Goal: Task Accomplishment & Management: Use online tool/utility

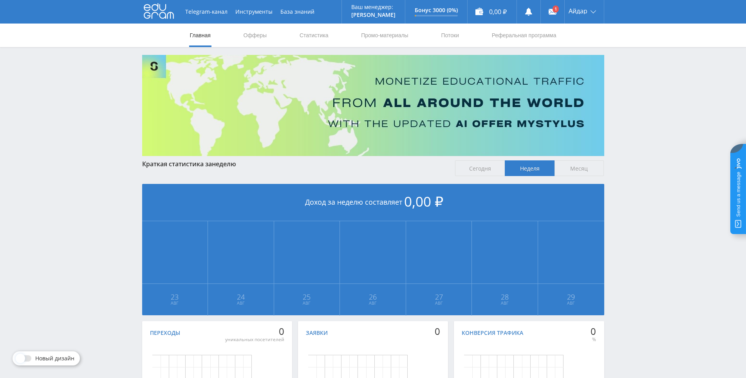
drag, startPoint x: 0, startPoint y: 0, endPoint x: 615, endPoint y: 76, distance: 619.4
click at [614, 70] on div "Telegram-канал Инструменты База знаний Ваш менеджер: Alex Alex Online @edugram_…" at bounding box center [373, 232] width 746 height 465
click at [615, 76] on div "Telegram-канал Инструменты База знаний Ваш менеджер: [PERSON_NAME] Online @edug…" at bounding box center [373, 232] width 746 height 465
click at [606, 47] on div "Telegram-канал Инструменты База знаний Ваш менеджер: [PERSON_NAME] Online @edug…" at bounding box center [373, 232] width 746 height 465
click at [544, 10] on link at bounding box center [553, 12] width 24 height 24
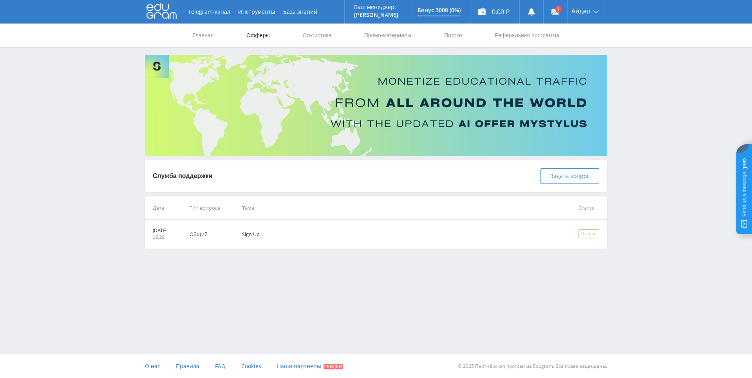
click at [256, 35] on link "Офферы" at bounding box center [258, 36] width 25 height 24
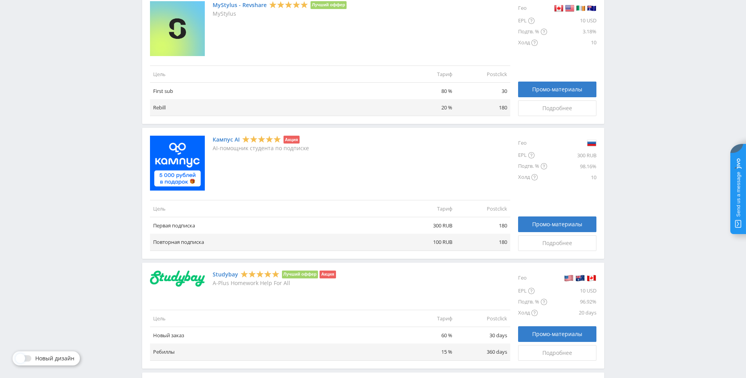
scroll to position [355, 0]
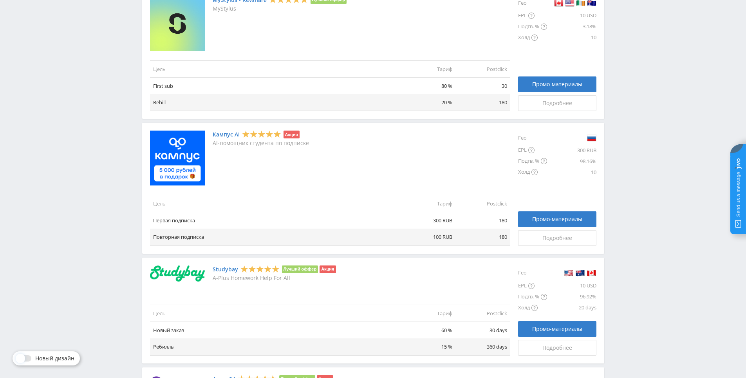
drag, startPoint x: 665, startPoint y: 196, endPoint x: 641, endPoint y: 195, distance: 23.5
click at [547, 238] on span "Подробнее" at bounding box center [558, 238] width 30 height 6
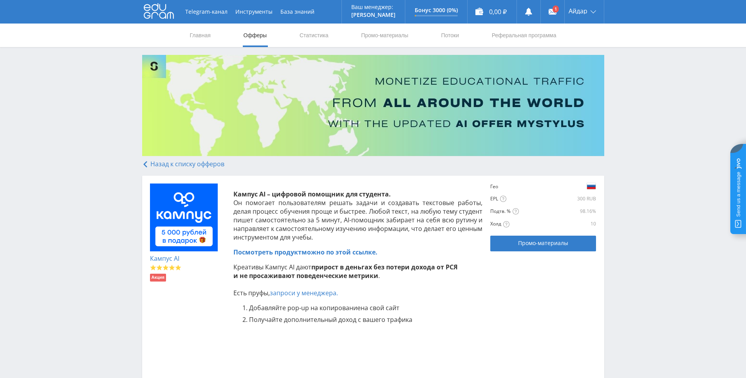
scroll to position [114, 0]
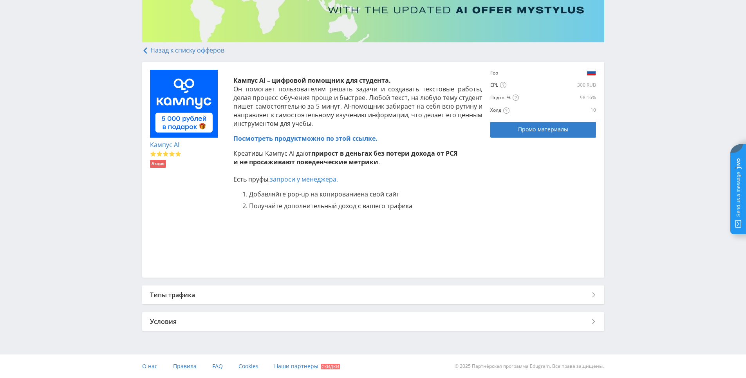
click at [445, 288] on div "Типы трафика" at bounding box center [373, 294] width 462 height 19
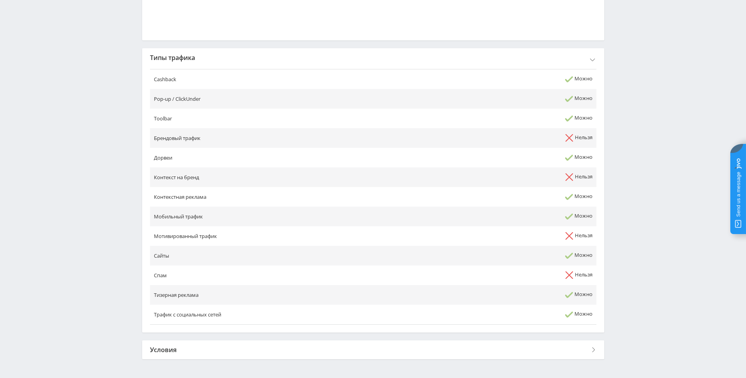
scroll to position [379, 0]
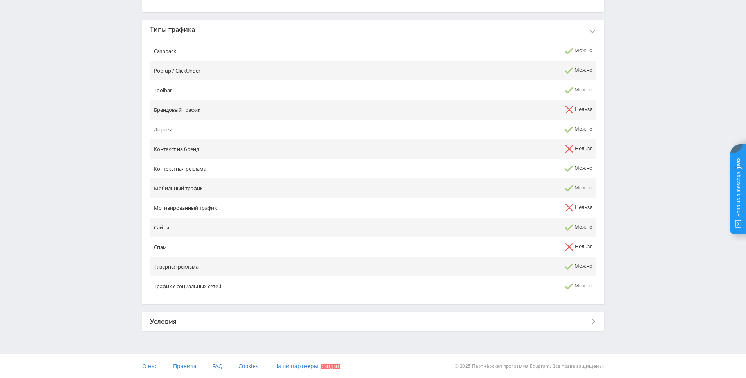
drag, startPoint x: 445, startPoint y: 252, endPoint x: 442, endPoint y: 281, distance: 28.8
drag, startPoint x: 679, startPoint y: 271, endPoint x: 645, endPoint y: 341, distance: 77.6
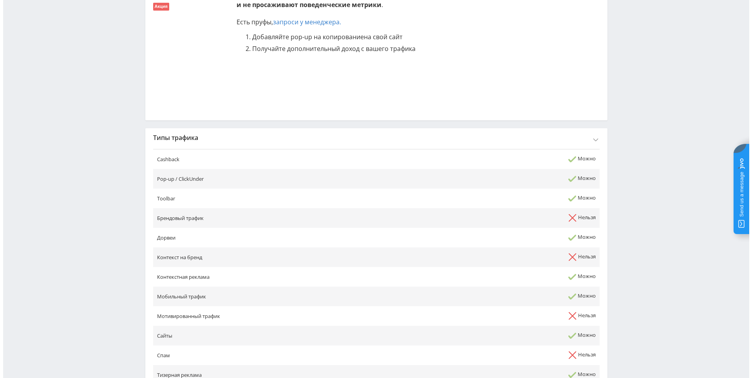
scroll to position [0, 0]
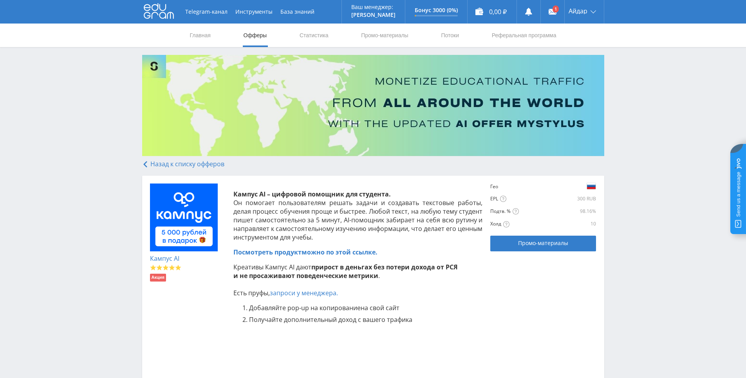
drag, startPoint x: 656, startPoint y: 256, endPoint x: 655, endPoint y: 193, distance: 63.1
click at [301, 38] on link "Статистика" at bounding box center [314, 36] width 31 height 24
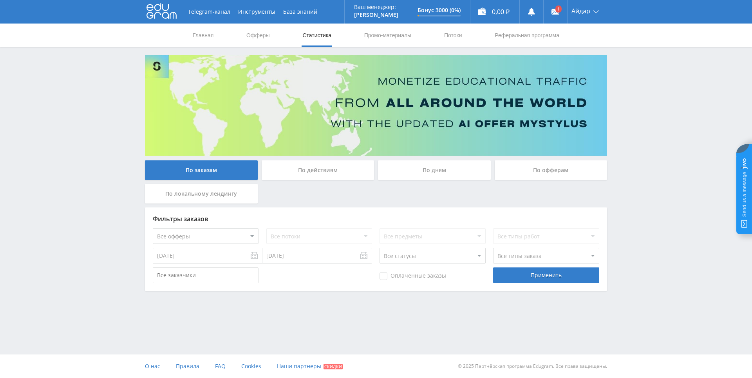
drag, startPoint x: 362, startPoint y: 191, endPoint x: 335, endPoint y: 199, distance: 28.3
click at [322, 201] on div "По заказам По действиям По дням По офферам По локальному лендингу" at bounding box center [376, 183] width 466 height 47
click at [321, 201] on div "По заказам По действиям По дням По офферам По локальному лендингу" at bounding box center [376, 183] width 466 height 47
drag, startPoint x: 608, startPoint y: 69, endPoint x: 650, endPoint y: 63, distance: 41.6
drag, startPoint x: 655, startPoint y: 55, endPoint x: 644, endPoint y: 60, distance: 12.1
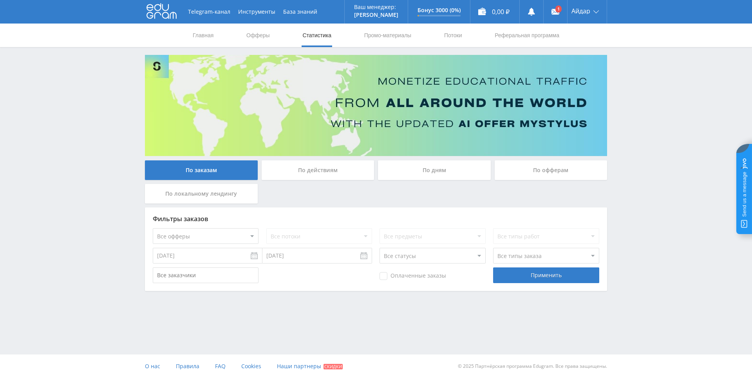
click at [645, 59] on div "Telegram-канал Инструменты База знаний Ваш менеджер: [PERSON_NAME] Online @edug…" at bounding box center [376, 167] width 752 height 334
click at [653, 72] on div "Telegram-канал Инструменты База знаний Ваш менеджер: [PERSON_NAME] Online @edug…" at bounding box center [376, 167] width 752 height 334
drag, startPoint x: 653, startPoint y: 72, endPoint x: 641, endPoint y: 58, distance: 18.3
click at [650, 69] on div "Telegram-канал Инструменты База знаний Ваш менеджер: [PERSON_NAME] Online @edug…" at bounding box center [376, 167] width 752 height 334
click at [639, 54] on div "Telegram-канал Инструменты База знаний Ваш менеджер: [PERSON_NAME] Online @edug…" at bounding box center [376, 167] width 752 height 334
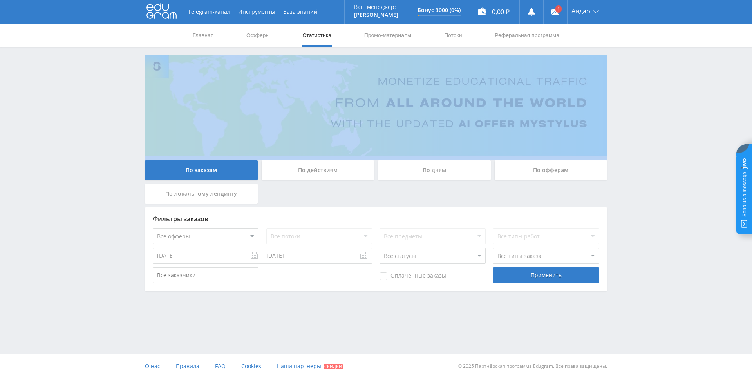
click at [639, 54] on div "Telegram-канал Инструменты База знаний Ваш менеджер: [PERSON_NAME] Online @edug…" at bounding box center [376, 167] width 752 height 334
drag, startPoint x: 639, startPoint y: 54, endPoint x: 635, endPoint y: 53, distance: 4.2
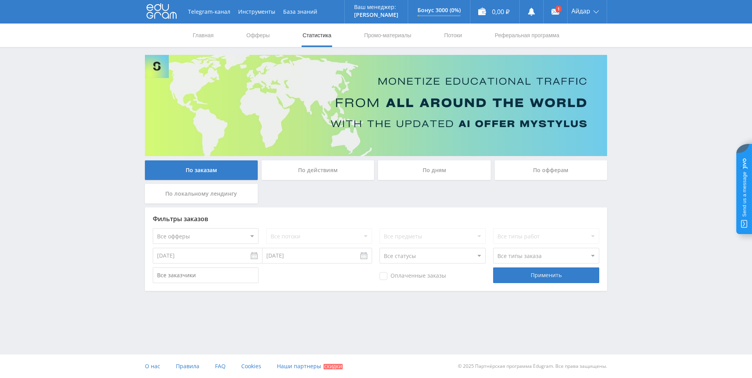
click at [327, 183] on div "По действиям" at bounding box center [318, 172] width 117 height 24
click at [331, 164] on div "По действиям" at bounding box center [318, 170] width 113 height 20
click at [0, 0] on input "По действиям" at bounding box center [0, 0] width 0 height 0
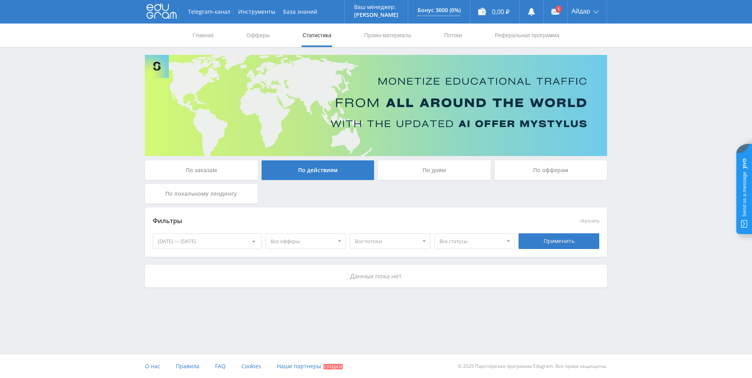
click at [403, 164] on div "По дням" at bounding box center [434, 170] width 113 height 20
click at [0, 0] on input "По дням" at bounding box center [0, 0] width 0 height 0
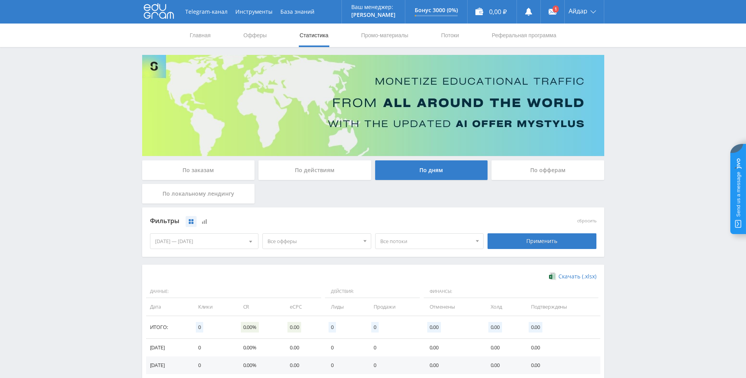
click at [494, 178] on div "По офферам" at bounding box center [548, 170] width 113 height 20
click at [0, 0] on input "По офферам" at bounding box center [0, 0] width 0 height 0
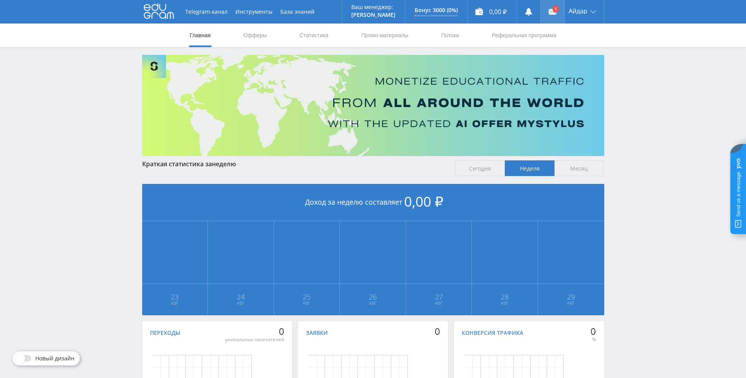
click at [557, 7] on link at bounding box center [553, 12] width 24 height 24
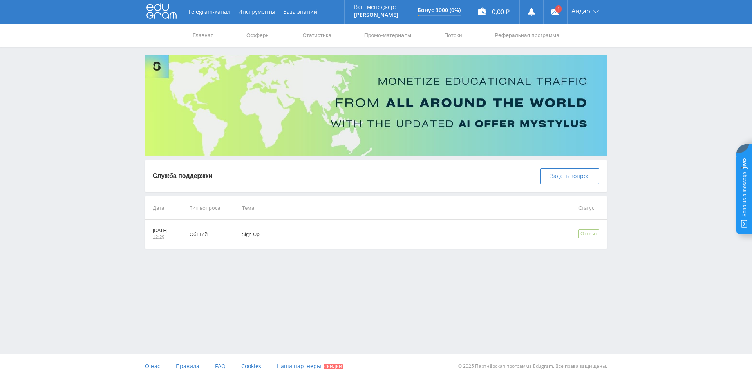
drag, startPoint x: 653, startPoint y: 113, endPoint x: 656, endPoint y: 91, distance: 22.1
drag, startPoint x: 651, startPoint y: 81, endPoint x: 642, endPoint y: 90, distance: 12.5
click at [648, 82] on div "Telegram-канал Инструменты База знаний Ваш менеджер: Alex Alex Online @edugram_…" at bounding box center [376, 144] width 752 height 288
click at [642, 90] on div "Telegram-канал Инструменты База знаний Ваш менеджер: Alex Alex Online @edugram_…" at bounding box center [376, 144] width 752 height 288
drag, startPoint x: 642, startPoint y: 62, endPoint x: 635, endPoint y: 81, distance: 19.7
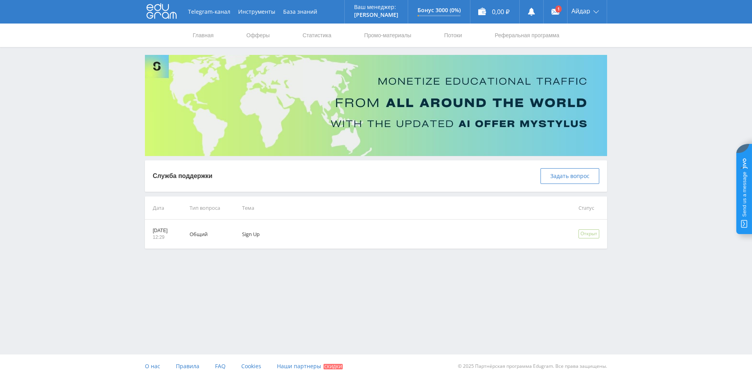
click at [640, 66] on div "Telegram-канал Инструменты База знаний Ваш менеджер: Alex Alex Online @edugram_…" at bounding box center [376, 144] width 752 height 288
click at [635, 81] on div "Telegram-канал Инструменты База знаний Ваш менеджер: Alex Alex Online @edugram_…" at bounding box center [376, 144] width 752 height 288
drag, startPoint x: 631, startPoint y: 50, endPoint x: 626, endPoint y: 65, distance: 15.1
click at [630, 52] on div "Telegram-канал Инструменты База знаний Ваш менеджер: Alex Alex Online @edugram_…" at bounding box center [376, 144] width 752 height 288
click at [626, 65] on div "Telegram-канал Инструменты База знаний Ваш менеджер: Alex Alex Online @edugram_…" at bounding box center [376, 144] width 752 height 288
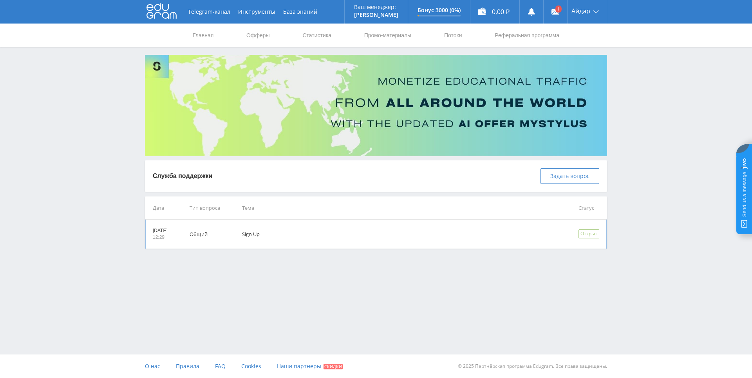
click at [292, 237] on td "Sign Up" at bounding box center [399, 233] width 337 height 29
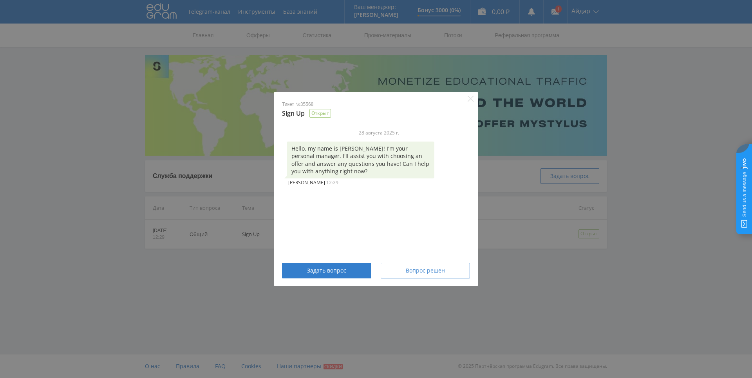
click at [494, 231] on div "Тикет №35568 Sign Up Открыт 28 августа 2025 г. Hello, my name is Alex! I'm your…" at bounding box center [376, 189] width 752 height 378
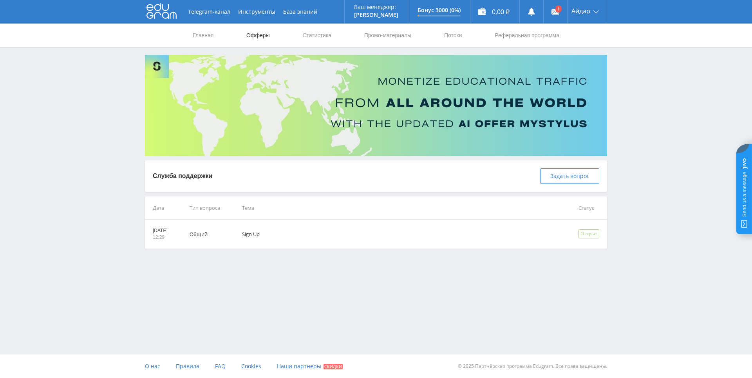
click at [251, 39] on link "Офферы" at bounding box center [258, 36] width 25 height 24
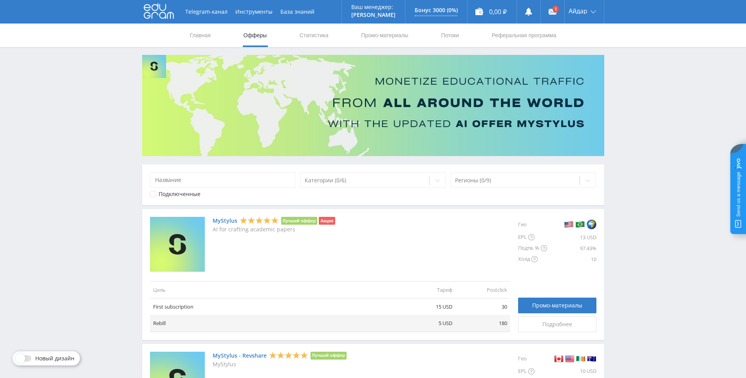
drag, startPoint x: 647, startPoint y: 138, endPoint x: 636, endPoint y: 94, distance: 45.2
drag, startPoint x: 641, startPoint y: 94, endPoint x: 640, endPoint y: 86, distance: 7.9
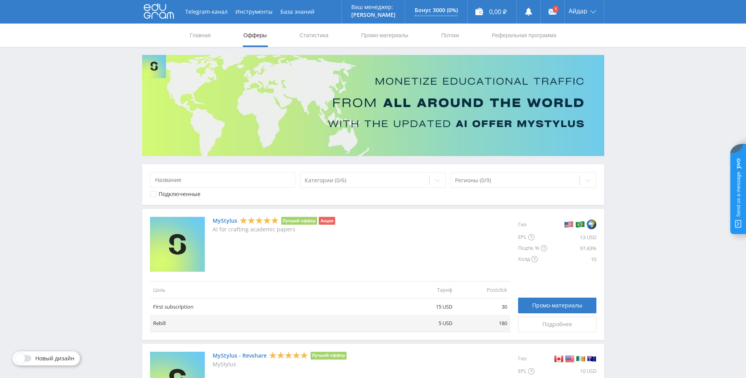
drag, startPoint x: 627, startPoint y: 83, endPoint x: 612, endPoint y: 58, distance: 29.0
drag, startPoint x: 612, startPoint y: 58, endPoint x: 610, endPoint y: 68, distance: 10.4
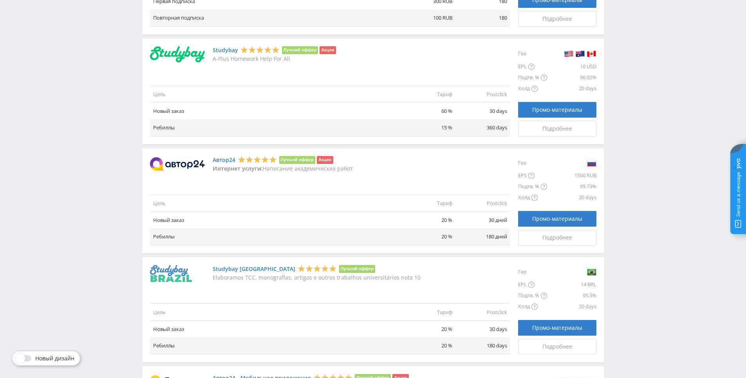
drag, startPoint x: 614, startPoint y: 107, endPoint x: 606, endPoint y: 101, distance: 9.0
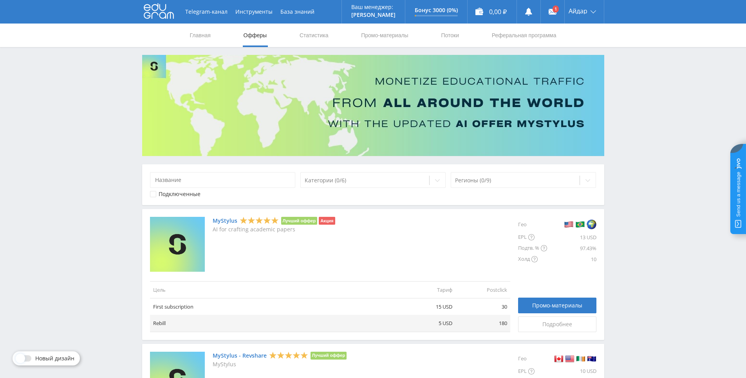
drag, startPoint x: 604, startPoint y: 130, endPoint x: 608, endPoint y: 0, distance: 130.9
click at [317, 39] on link "Статистика" at bounding box center [314, 36] width 31 height 24
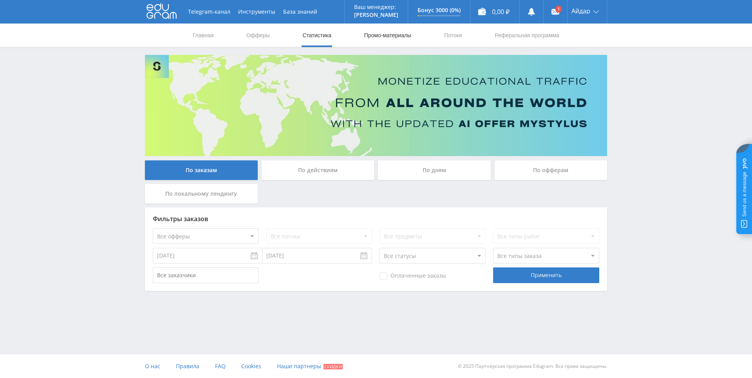
click at [384, 35] on link "Промо-материалы" at bounding box center [388, 36] width 49 height 24
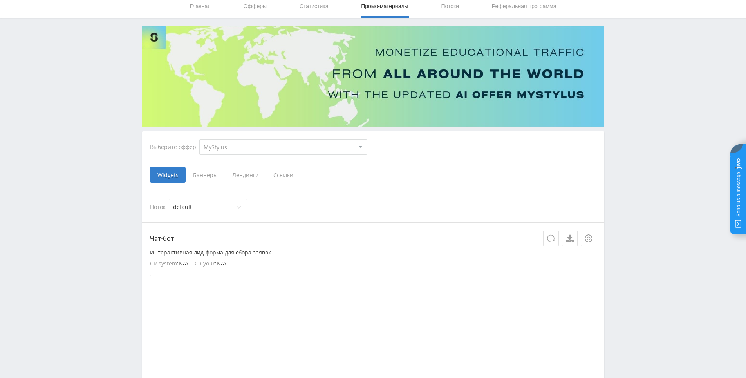
drag, startPoint x: 656, startPoint y: 157, endPoint x: 659, endPoint y: 205, distance: 47.5
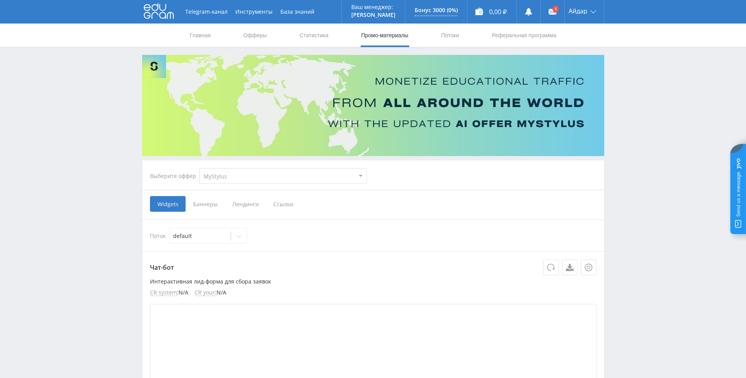
drag, startPoint x: 657, startPoint y: 207, endPoint x: 592, endPoint y: -5, distance: 222.4
click at [199, 36] on link "Главная" at bounding box center [200, 36] width 22 height 24
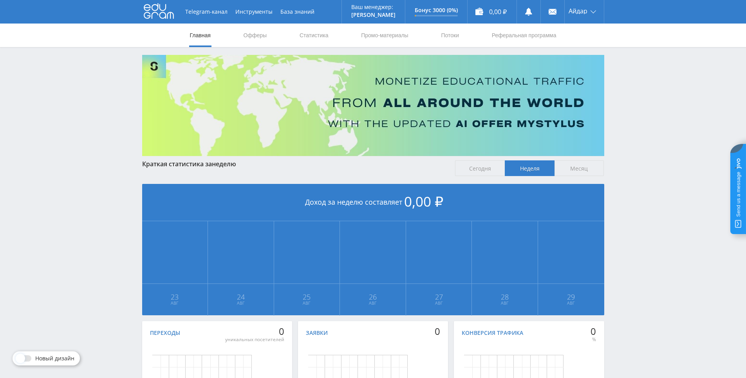
click at [252, 33] on link "Офферы" at bounding box center [255, 36] width 25 height 24
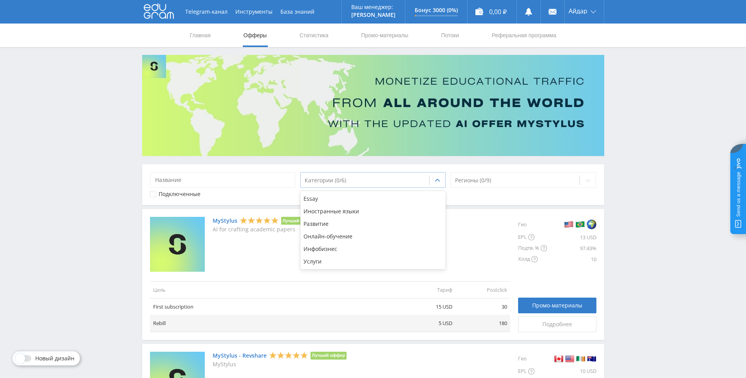
click at [340, 182] on div at bounding box center [365, 180] width 121 height 8
click at [239, 179] on input at bounding box center [223, 180] width 146 height 16
drag, startPoint x: 652, startPoint y: 124, endPoint x: 625, endPoint y: 153, distance: 39.7
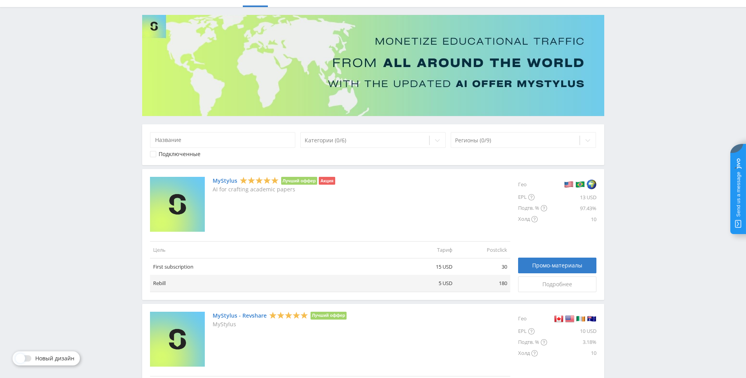
scroll to position [52, 0]
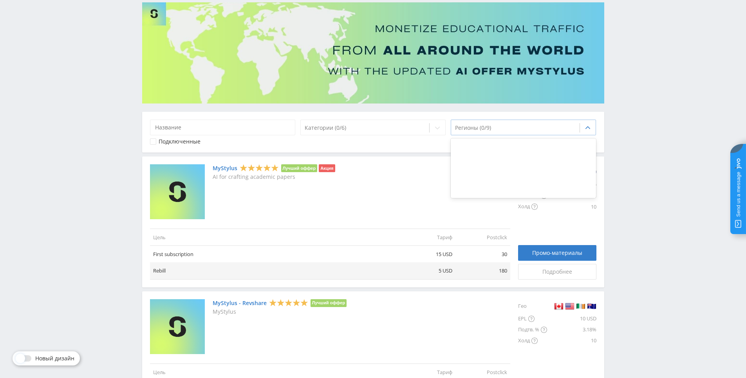
click at [587, 127] on icon at bounding box center [588, 128] width 6 height 6
click at [505, 191] on div at bounding box center [524, 193] width 146 height 6
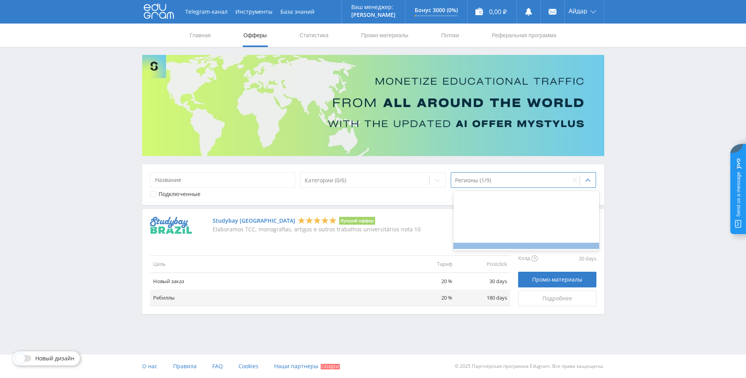
scroll to position [0, 0]
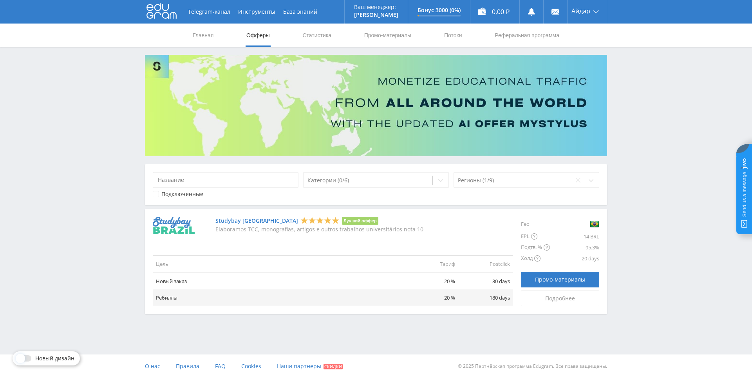
click at [505, 188] on div "Категории (0/6) Регионы (1/9) Подключенные" at bounding box center [376, 184] width 462 height 41
click at [495, 177] on div at bounding box center [514, 180] width 112 height 8
click at [570, 176] on div "Регионы (1/9)" at bounding box center [513, 180] width 119 height 11
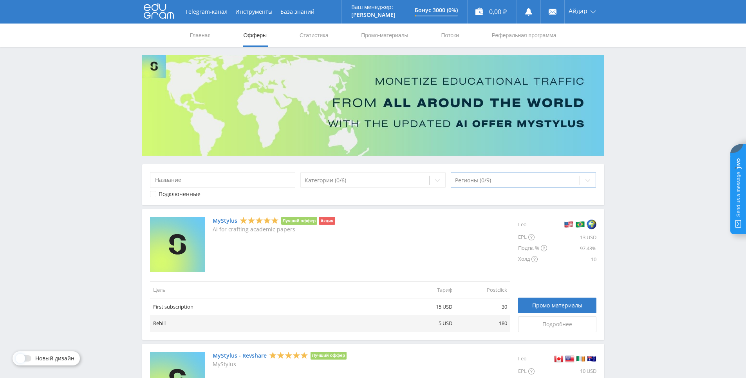
drag, startPoint x: 645, startPoint y: 141, endPoint x: 646, endPoint y: 114, distance: 27.4
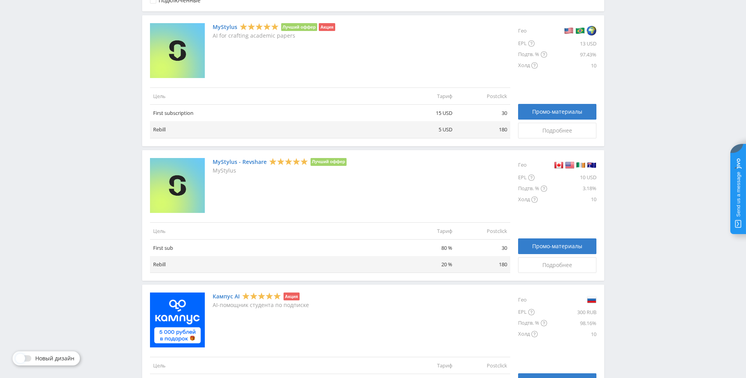
scroll to position [837, 0]
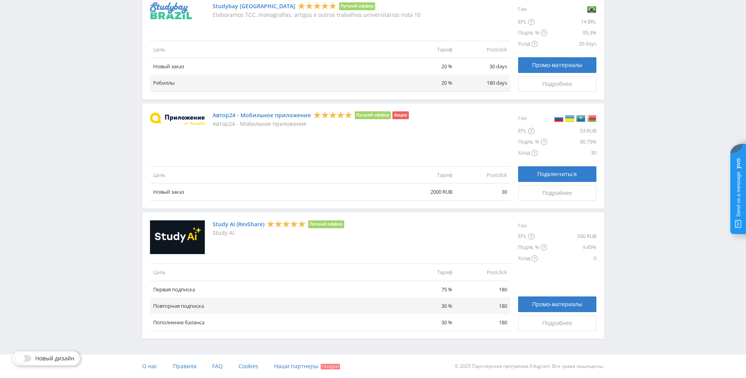
drag, startPoint x: 651, startPoint y: 98, endPoint x: 634, endPoint y: 167, distance: 71.3
click at [550, 308] on link "Промо-материалы" at bounding box center [557, 304] width 78 height 16
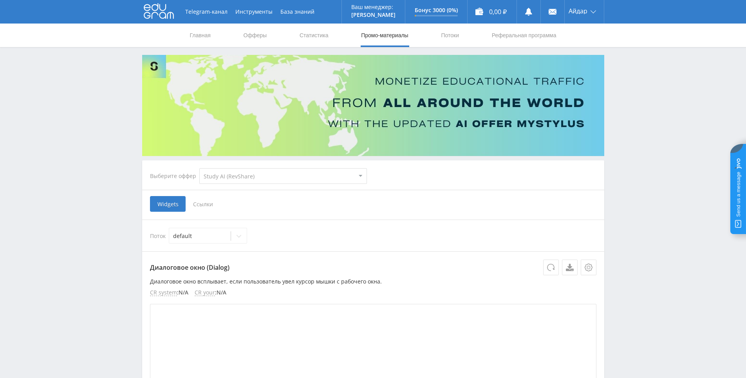
select select "376"
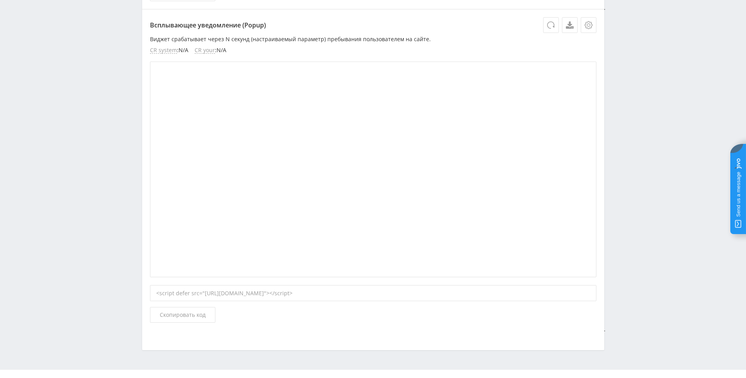
scroll to position [575, 0]
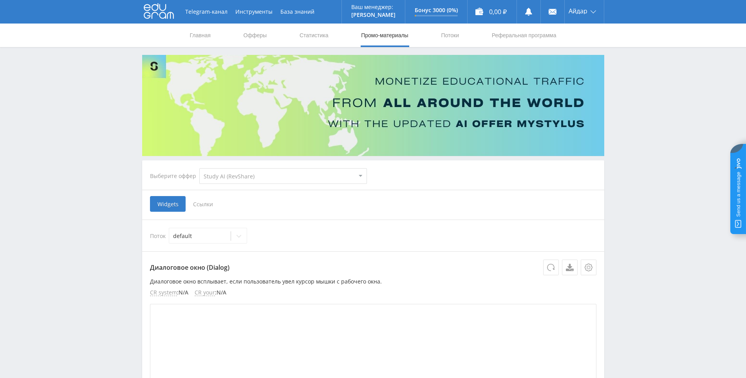
select select "376"
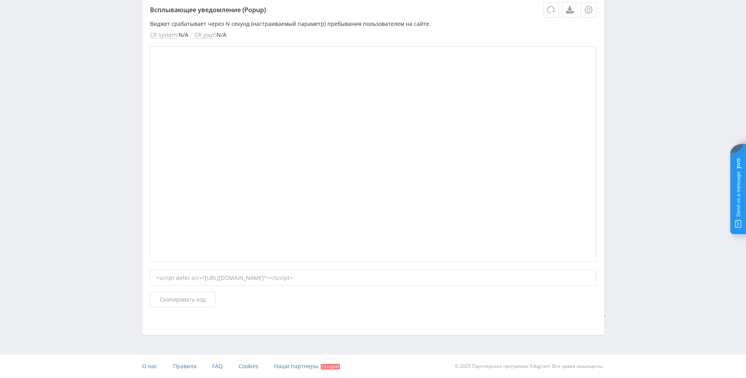
scroll to position [241, 0]
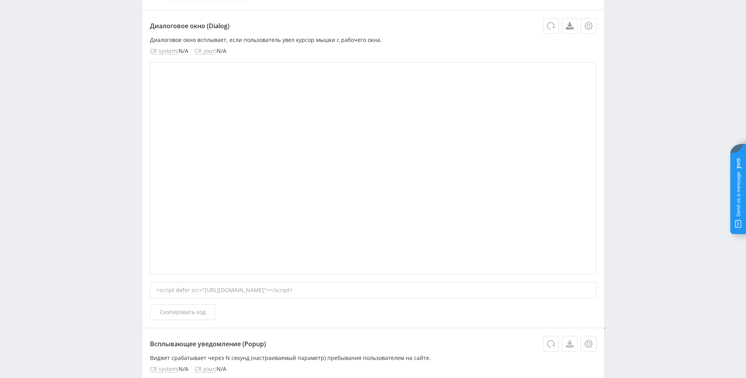
click at [567, 347] on link at bounding box center [570, 344] width 16 height 16
click at [623, 146] on div "Telegram-канал Инструменты База знаний Ваш менеджер: [PERSON_NAME] Online @edug…" at bounding box center [373, 235] width 746 height 953
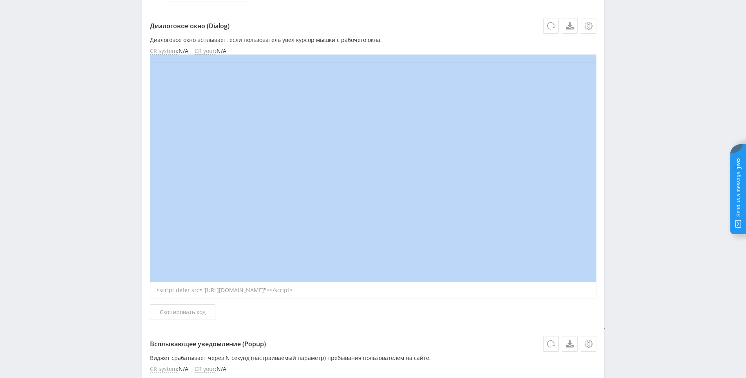
drag, startPoint x: 623, startPoint y: 146, endPoint x: 627, endPoint y: 105, distance: 41.3
click at [621, 143] on div "Telegram-канал Инструменты База знаний Ваш менеджер: [PERSON_NAME] Online @edug…" at bounding box center [373, 235] width 746 height 953
drag, startPoint x: 627, startPoint y: 105, endPoint x: 646, endPoint y: 63, distance: 45.1
click at [646, 64] on div "Telegram-канал Инструменты База знаний Ваш менеджер: [PERSON_NAME] Online @edug…" at bounding box center [373, 235] width 746 height 953
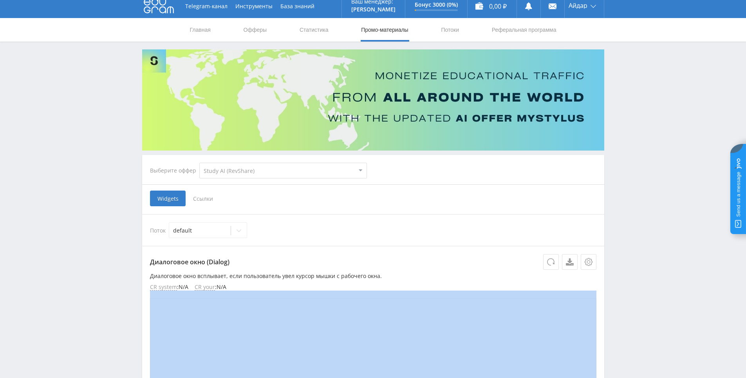
scroll to position [0, 0]
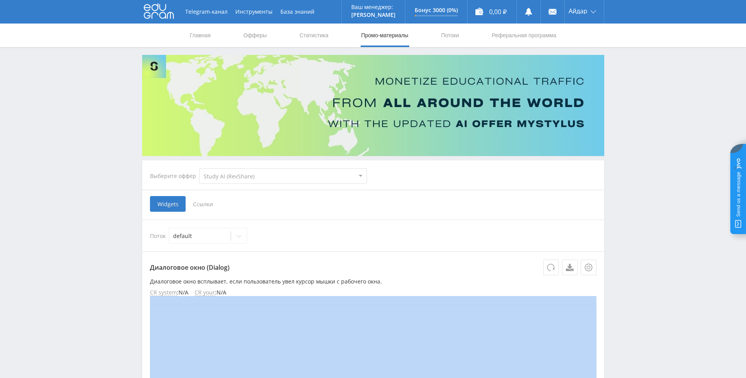
drag, startPoint x: 608, startPoint y: 114, endPoint x: 619, endPoint y: 97, distance: 20.3
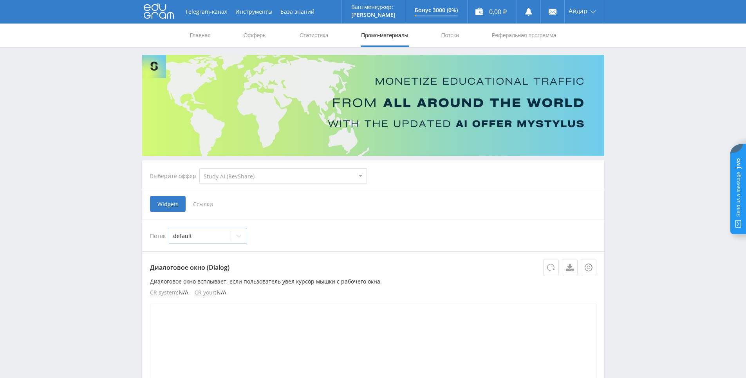
click at [237, 237] on icon at bounding box center [239, 236] width 6 height 6
click at [237, 236] on icon at bounding box center [239, 236] width 6 height 6
click at [285, 182] on select "MyStylus MyStylus - Revshare Кампус AI Studybay Автор24 Studybay [GEOGRAPHIC_DA…" at bounding box center [283, 176] width 168 height 16
click at [285, 181] on select "MyStylus MyStylus - Revshare Кампус AI Studybay Автор24 Studybay [GEOGRAPHIC_DA…" at bounding box center [283, 176] width 168 height 16
drag, startPoint x: 392, startPoint y: 192, endPoint x: 426, endPoint y: 87, distance: 109.9
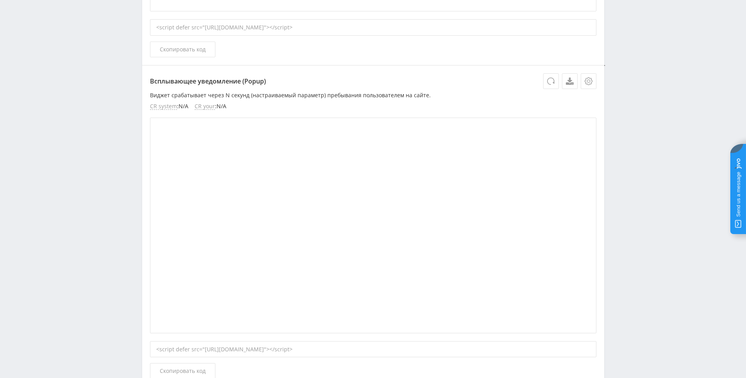
scroll to position [575, 0]
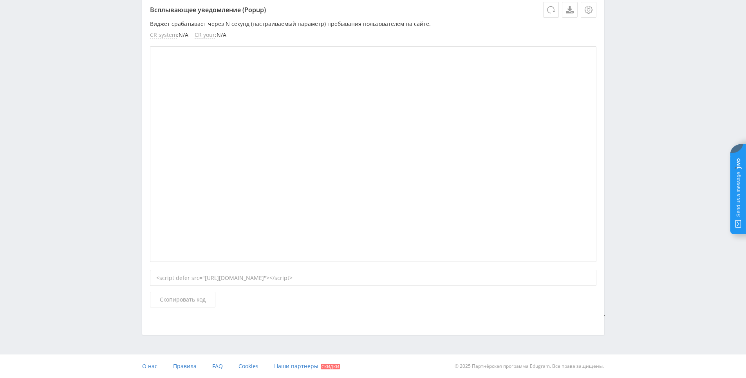
drag, startPoint x: 440, startPoint y: 152, endPoint x: 461, endPoint y: 290, distance: 139.1
click at [498, 309] on div "Всплывающее уведомление (Popup) Виджет срабатывает через N секунд (настраиваемы…" at bounding box center [373, 154] width 462 height 321
drag, startPoint x: 498, startPoint y: 309, endPoint x: 470, endPoint y: 300, distance: 28.6
click at [438, 295] on div "<script defer src="https://eduforms.org//partnersforms/widget/?component=popup&…" at bounding box center [373, 289] width 447 height 38
click at [444, 300] on div "<script defer src="https://eduforms.org//partnersforms/widget/?component=popup&…" at bounding box center [373, 289] width 447 height 38
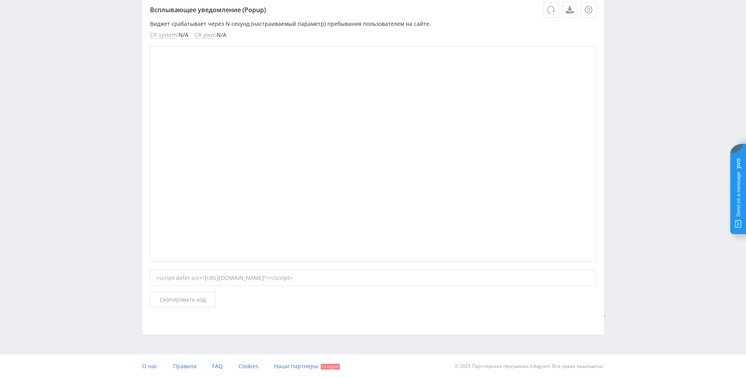
drag, startPoint x: 444, startPoint y: 300, endPoint x: 402, endPoint y: 301, distance: 42.3
click at [402, 301] on div "<script defer src="https://eduforms.org//partnersforms/widget/?component=popup&…" at bounding box center [373, 289] width 447 height 38
drag, startPoint x: 402, startPoint y: 302, endPoint x: 387, endPoint y: 300, distance: 14.2
click at [393, 301] on div "<script defer src="https://eduforms.org//partnersforms/widget/?component=popup&…" at bounding box center [373, 289] width 447 height 38
click at [371, 299] on div "<script defer src="https://eduforms.org//partnersforms/widget/?component=popup&…" at bounding box center [373, 289] width 447 height 38
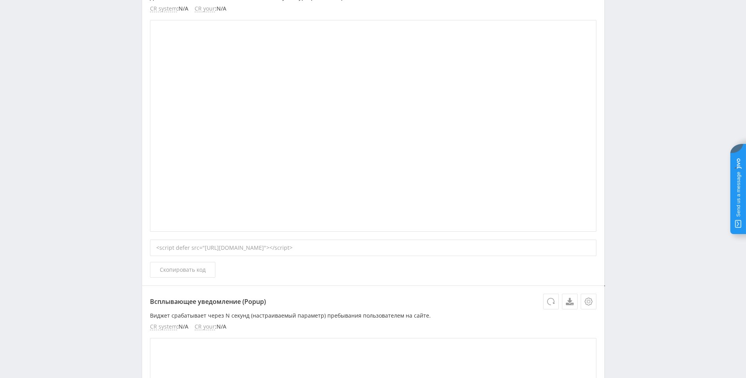
scroll to position [71, 0]
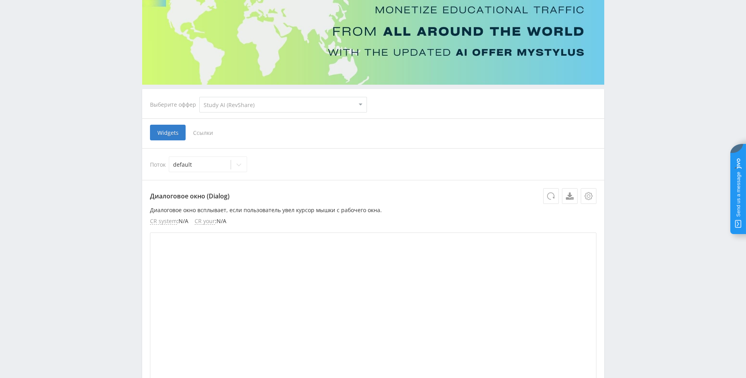
drag, startPoint x: 381, startPoint y: 304, endPoint x: 393, endPoint y: 211, distance: 93.2
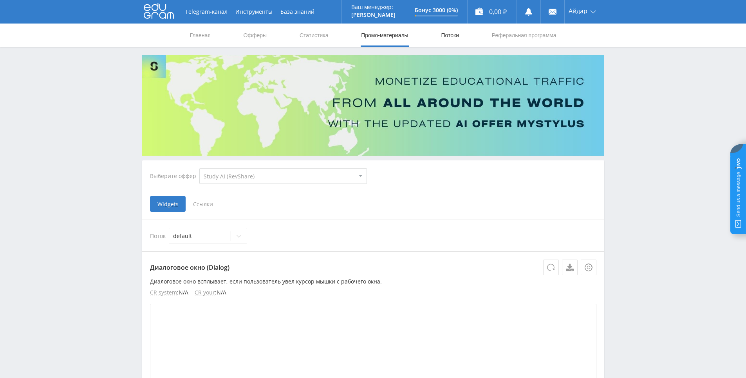
click at [448, 35] on link "Потоки" at bounding box center [450, 36] width 20 height 24
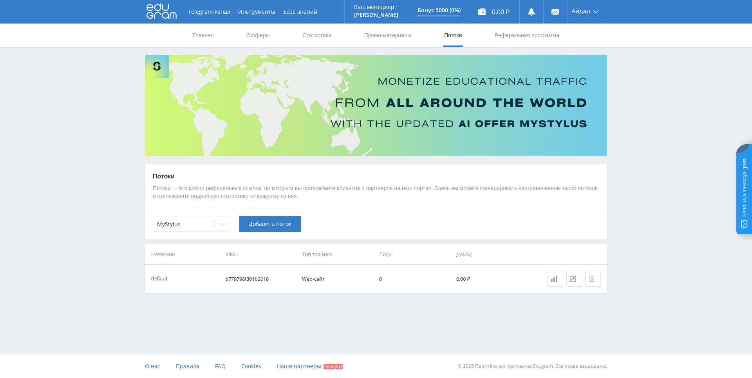
drag, startPoint x: 433, startPoint y: 275, endPoint x: 378, endPoint y: 269, distance: 55.2
drag, startPoint x: 416, startPoint y: 236, endPoint x: 420, endPoint y: 233, distance: 4.5
click at [417, 236] on div "MyStylus Добавить поток" at bounding box center [376, 224] width 462 height 32
click at [423, 228] on div "MyStylus Добавить поток" at bounding box center [376, 224] width 462 height 32
click at [420, 226] on div "MyStylus Добавить поток" at bounding box center [376, 224] width 462 height 32
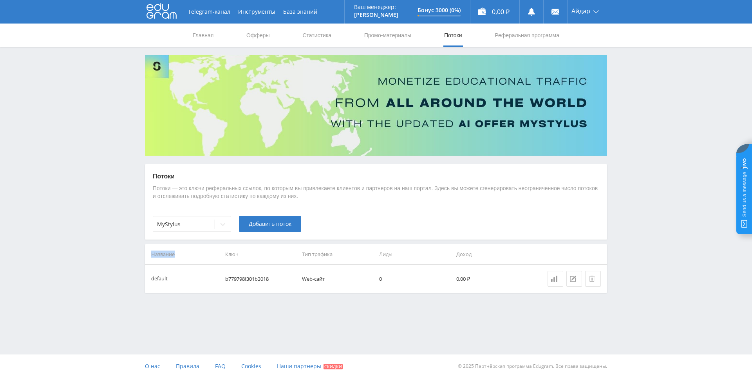
click at [420, 226] on div "MyStylus Добавить поток" at bounding box center [376, 224] width 462 height 32
drag, startPoint x: 420, startPoint y: 226, endPoint x: 378, endPoint y: 223, distance: 41.3
click at [378, 223] on div "MyStylus Добавить поток" at bounding box center [376, 224] width 462 height 32
click at [373, 223] on div "MyStylus Добавить поток" at bounding box center [376, 224] width 462 height 32
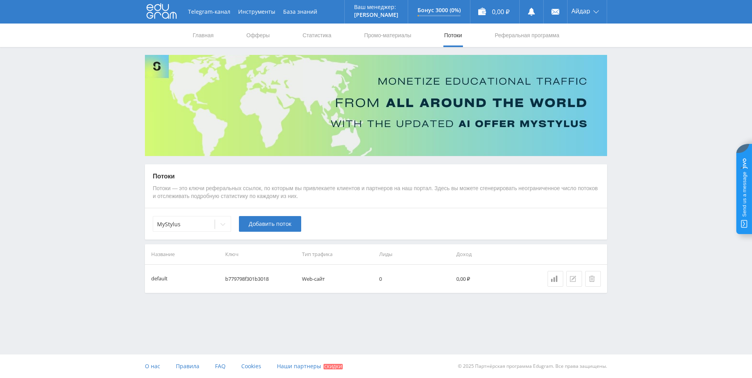
click at [577, 277] on div at bounding box center [574, 278] width 9 height 6
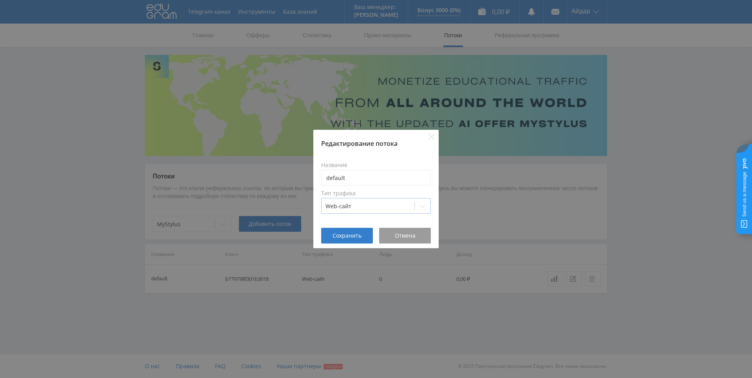
click at [373, 206] on div at bounding box center [368, 206] width 85 height 8
click at [376, 200] on div "Web-сайт" at bounding box center [376, 206] width 110 height 16
click at [482, 186] on div "Редактирование потока Название default Тип трафика Web-сайт Сохранить Отмена" at bounding box center [376, 189] width 752 height 378
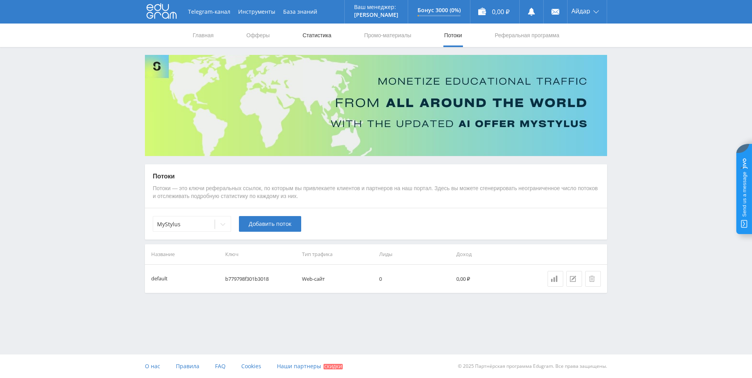
click at [329, 29] on link "Статистика" at bounding box center [317, 36] width 31 height 24
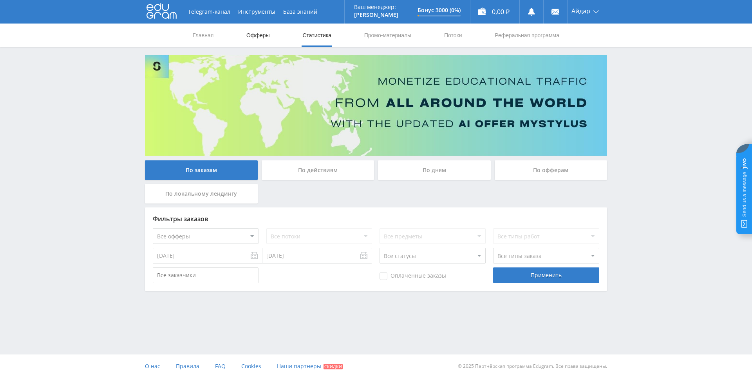
click at [253, 42] on link "Офферы" at bounding box center [258, 36] width 25 height 24
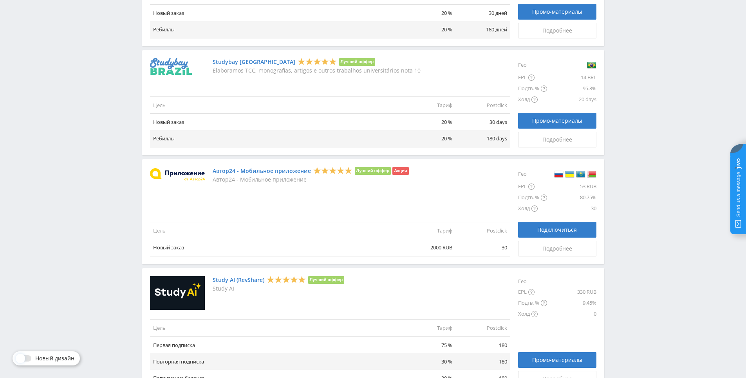
scroll to position [837, 0]
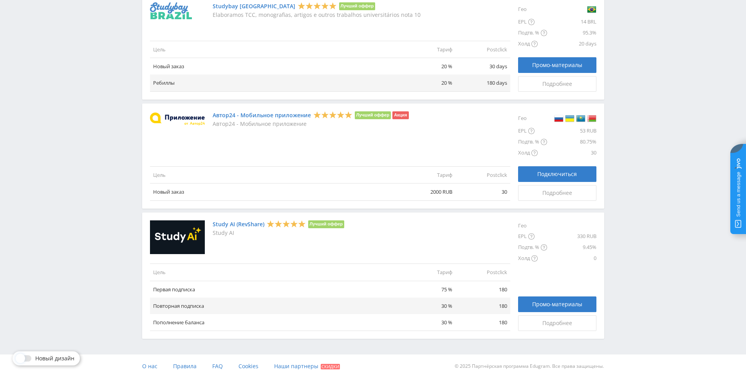
drag, startPoint x: 442, startPoint y: 148, endPoint x: 411, endPoint y: 274, distance: 129.6
drag, startPoint x: 433, startPoint y: 232, endPoint x: 407, endPoint y: 227, distance: 26.8
drag, startPoint x: 407, startPoint y: 227, endPoint x: 421, endPoint y: 235, distance: 16.2
click at [407, 227] on div "Study AI (RevShare) Лучший оффер Study AI" at bounding box center [330, 237] width 360 height 34
drag, startPoint x: 433, startPoint y: 240, endPoint x: 409, endPoint y: 234, distance: 24.2
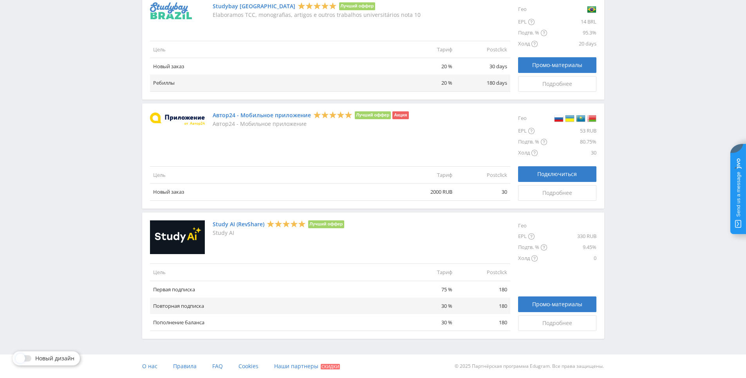
click at [432, 240] on div "Study AI (RevShare) Лучший оффер Study AI" at bounding box center [330, 237] width 360 height 34
click at [409, 233] on div "Study AI (RevShare) Лучший оффер Study AI" at bounding box center [330, 237] width 360 height 34
click at [385, 229] on div "Study AI (RevShare) Лучший оффер Study AI" at bounding box center [330, 237] width 360 height 34
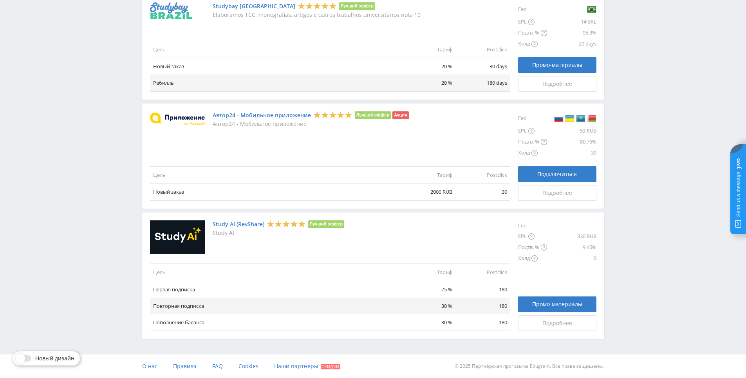
click at [385, 229] on div "Study AI (RevShare) Лучший оффер Study AI" at bounding box center [330, 237] width 360 height 34
drag, startPoint x: 385, startPoint y: 229, endPoint x: 369, endPoint y: 223, distance: 17.2
click at [369, 223] on div "Study AI (RevShare) Лучший оффер Study AI" at bounding box center [330, 237] width 360 height 34
click at [440, 239] on div "Study AI (RevShare) Лучший оффер Study AI" at bounding box center [330, 237] width 360 height 34
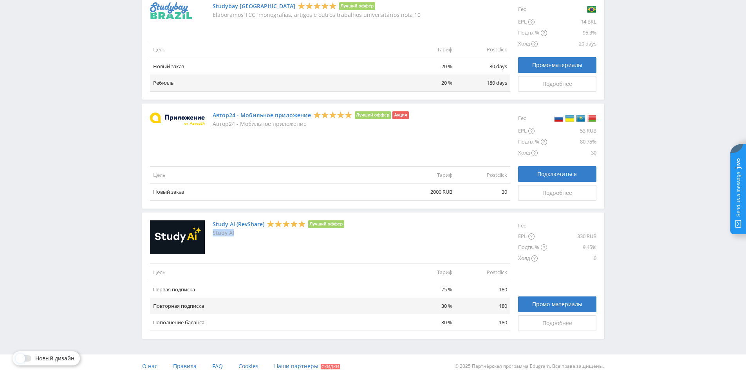
click at [440, 239] on div "Study AI (RevShare) Лучший оффер Study AI" at bounding box center [330, 237] width 360 height 34
drag, startPoint x: 440, startPoint y: 239, endPoint x: 431, endPoint y: 235, distance: 9.8
click at [424, 233] on div "Study AI (RevShare) Лучший оффер Study AI" at bounding box center [330, 237] width 360 height 34
click at [388, 220] on div "Study AI (RevShare) Лучший оффер Study AI" at bounding box center [330, 237] width 360 height 34
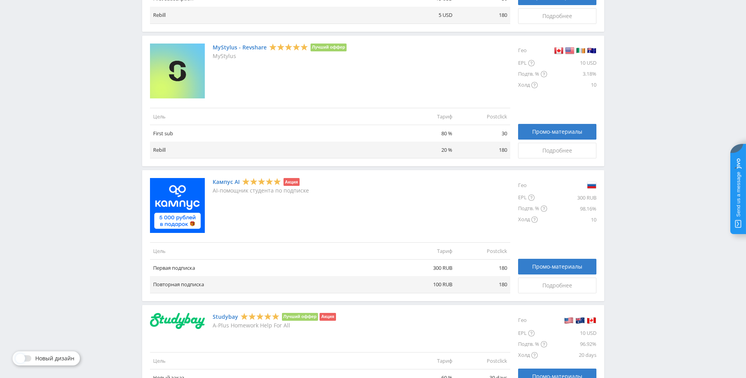
drag, startPoint x: 405, startPoint y: 236, endPoint x: 394, endPoint y: 215, distance: 23.9
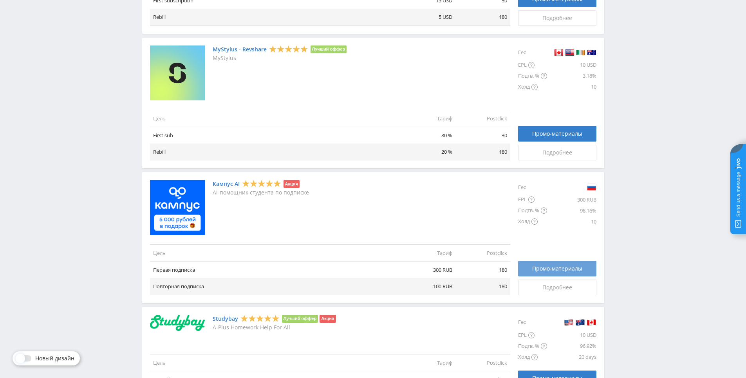
click at [563, 270] on span "Промо-материалы" at bounding box center [557, 268] width 50 height 6
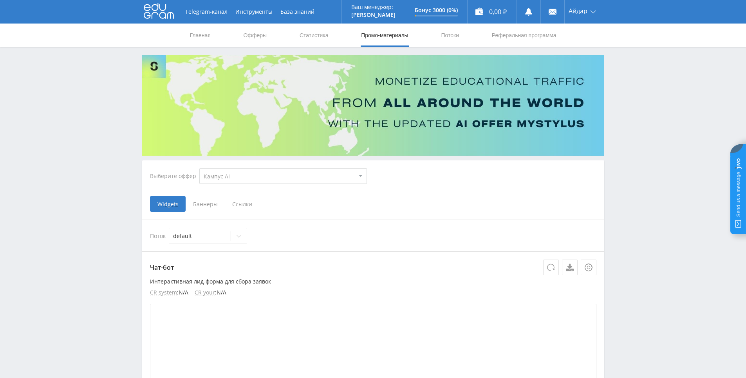
select select "340"
click at [288, 176] on select "MyStylus MyStylus - Revshare Кампус AI Studybay Автор24 Studybay [GEOGRAPHIC_DA…" at bounding box center [283, 176] width 168 height 16
drag, startPoint x: 691, startPoint y: 208, endPoint x: 688, endPoint y: 213, distance: 6.7
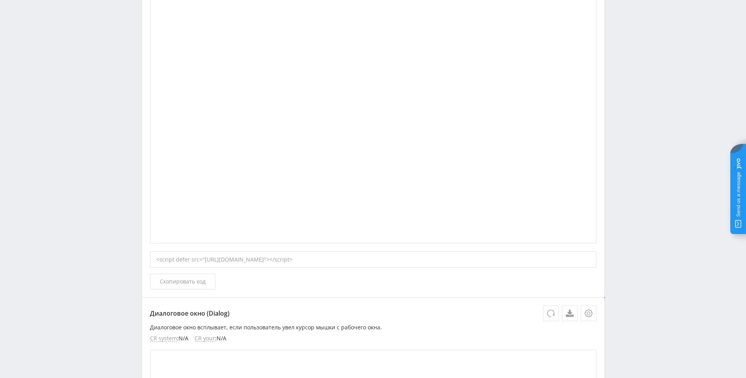
scroll to position [420, 0]
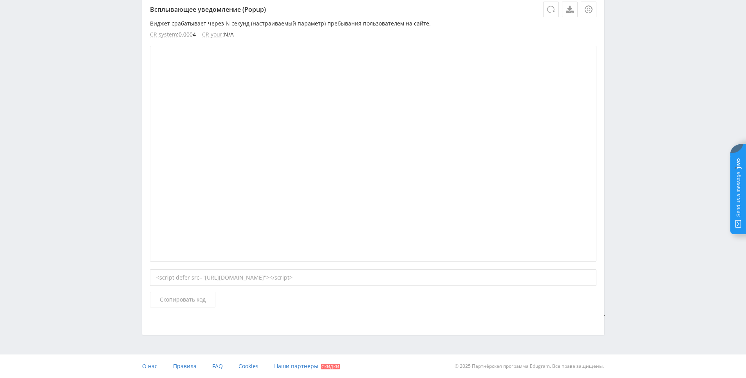
drag, startPoint x: 320, startPoint y: 214, endPoint x: 380, endPoint y: 356, distance: 153.7
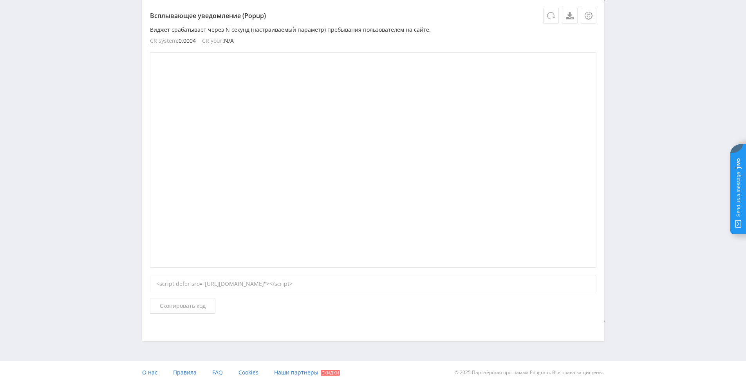
scroll to position [1874, 0]
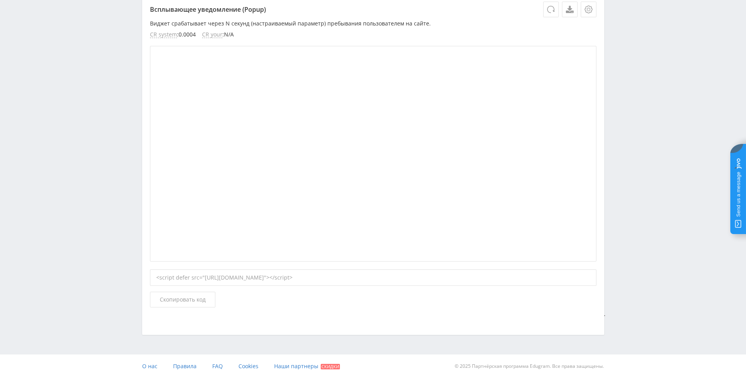
drag, startPoint x: 380, startPoint y: 350, endPoint x: 362, endPoint y: 373, distance: 29.4
click at [308, 363] on span "Наши партнеры" at bounding box center [296, 365] width 44 height 7
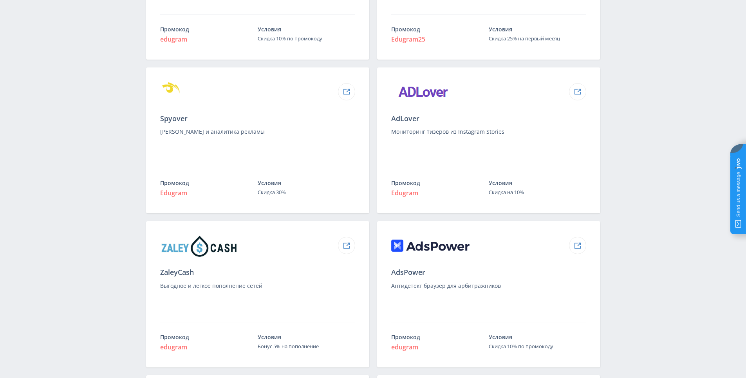
scroll to position [823, 0]
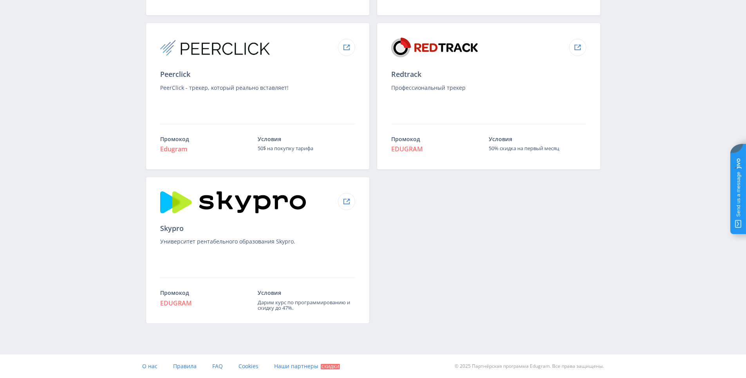
drag, startPoint x: 530, startPoint y: 235, endPoint x: 518, endPoint y: 258, distance: 25.8
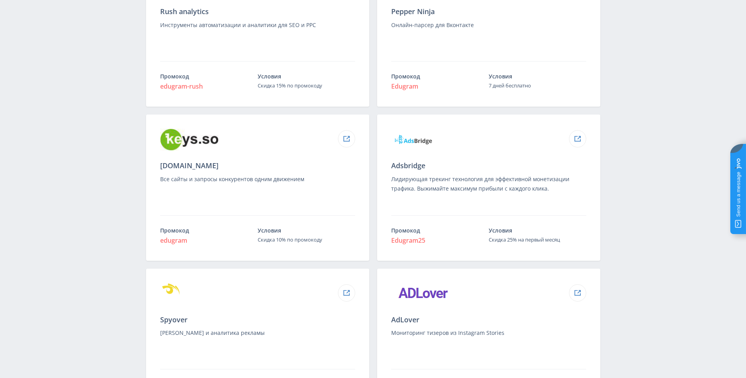
scroll to position [0, 0]
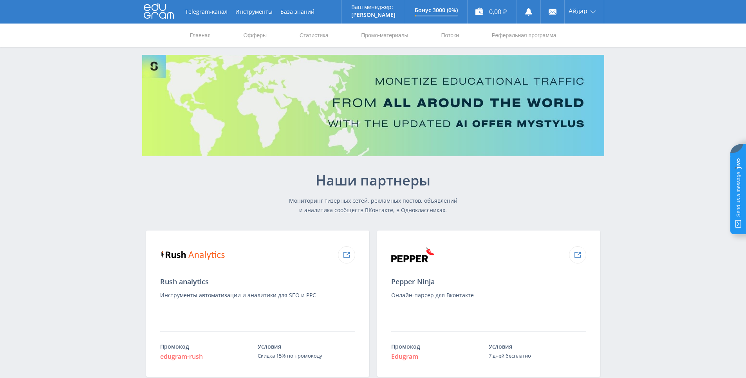
drag, startPoint x: 528, startPoint y: 313, endPoint x: 494, endPoint y: 186, distance: 131.2
click at [483, 190] on div "Наши партнеры Мониторинг тизерных сетей, рекламных постов, объявлений и аналити…" at bounding box center [373, 195] width 462 height 70
click at [465, 180] on div "Наши партнеры Мониторинг тизерных сетей, рекламных постов, объявлений и аналити…" at bounding box center [373, 195] width 462 height 70
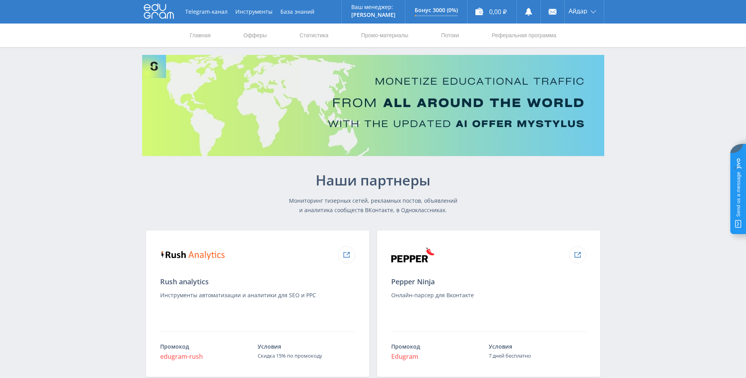
click at [469, 178] on div "Наши партнеры Мониторинг тизерных сетей, рекламных постов, объявлений и аналити…" at bounding box center [373, 195] width 462 height 70
click at [466, 176] on div "Наши партнеры Мониторинг тизерных сетей, рекламных постов, объявлений и аналити…" at bounding box center [373, 195] width 462 height 70
click at [470, 179] on div "Наши партнеры Мониторинг тизерных сетей, рекламных постов, объявлений и аналити…" at bounding box center [373, 195] width 462 height 70
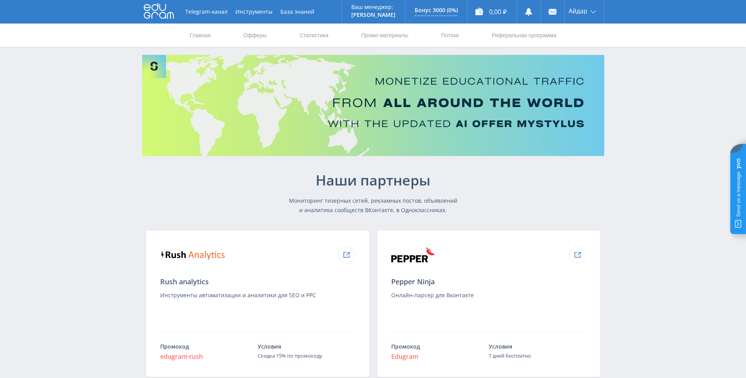
click at [457, 172] on p "Наши партнеры" at bounding box center [373, 180] width 172 height 16
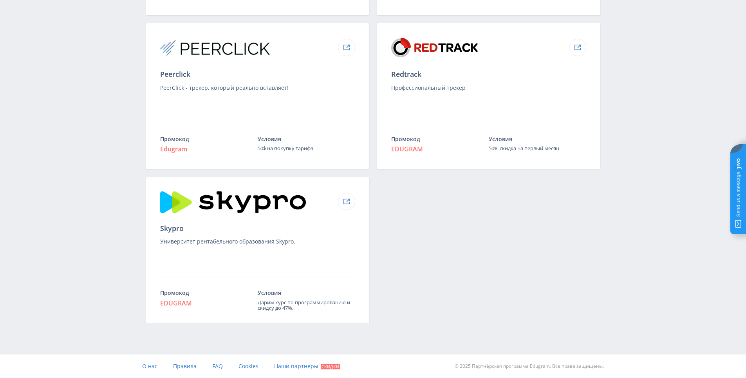
drag, startPoint x: 467, startPoint y: 204, endPoint x: 526, endPoint y: 384, distance: 189.1
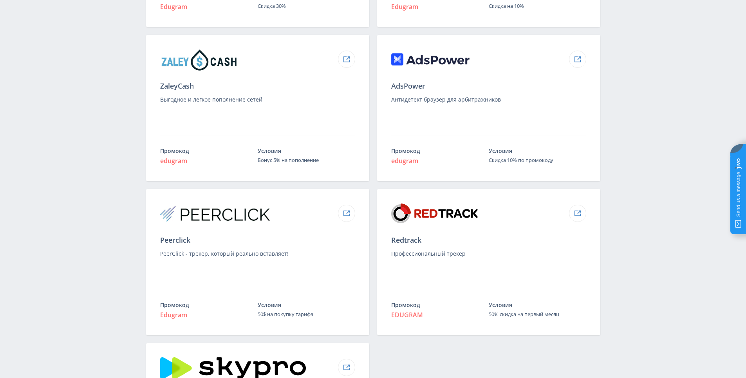
scroll to position [646, 0]
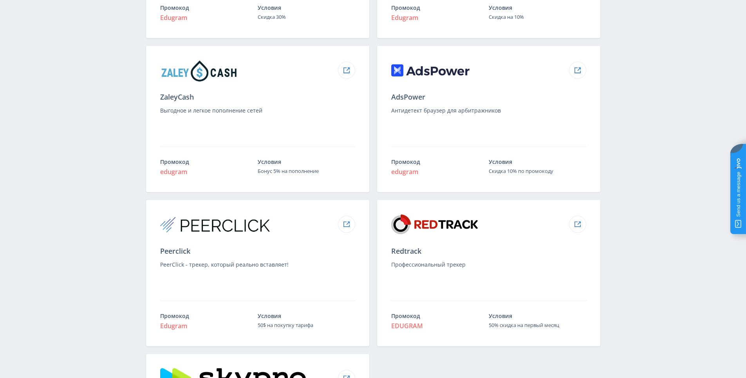
drag, startPoint x: 501, startPoint y: 353, endPoint x: 482, endPoint y: 321, distance: 37.2
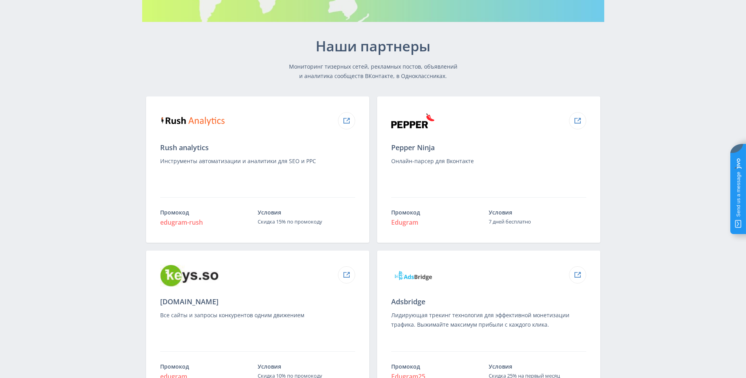
scroll to position [91, 0]
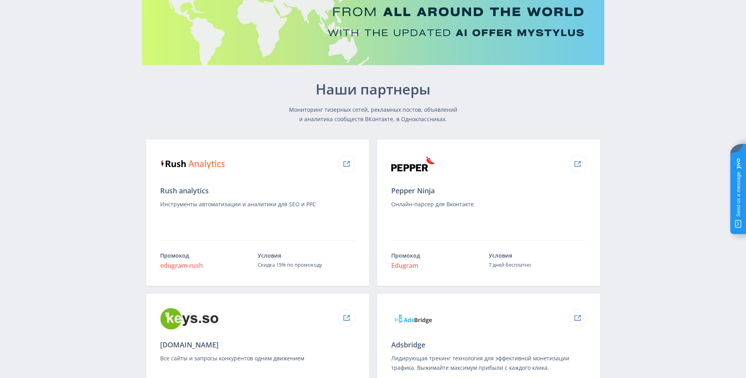
drag, startPoint x: 679, startPoint y: 300, endPoint x: 639, endPoint y: 260, distance: 56.0
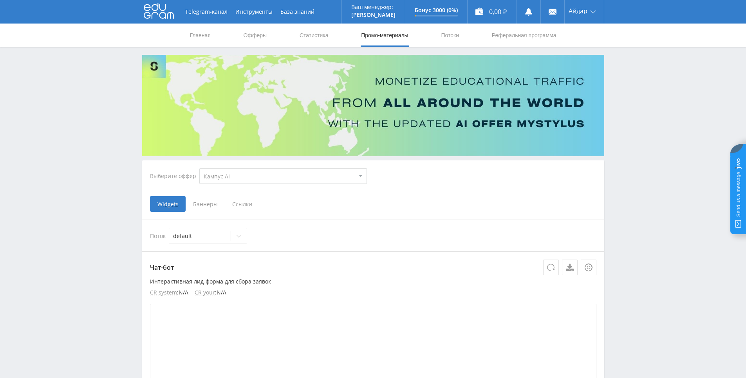
select select "340"
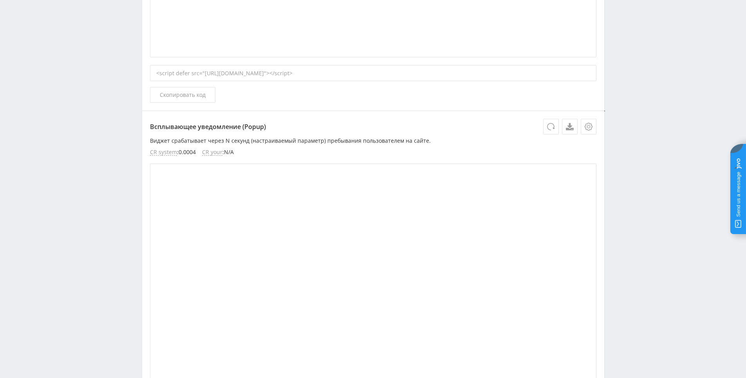
drag, startPoint x: 624, startPoint y: 193, endPoint x: 624, endPoint y: 286, distance: 92.9
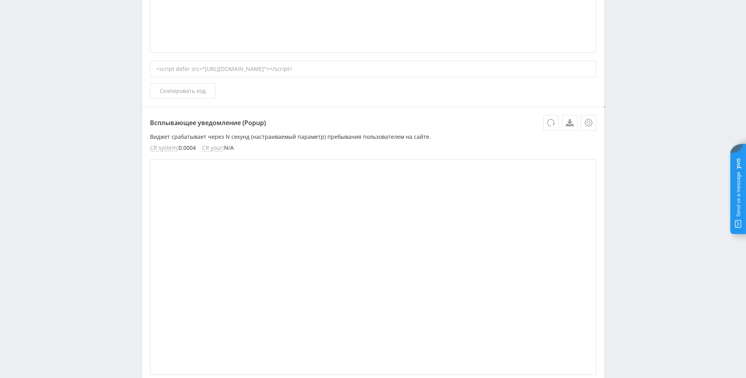
scroll to position [1874, 0]
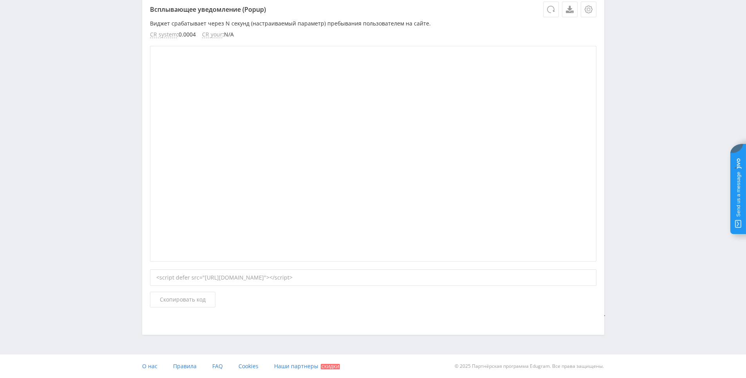
drag, startPoint x: 643, startPoint y: 302, endPoint x: 662, endPoint y: 275, distance: 32.9
